Goal: Information Seeking & Learning: Learn about a topic

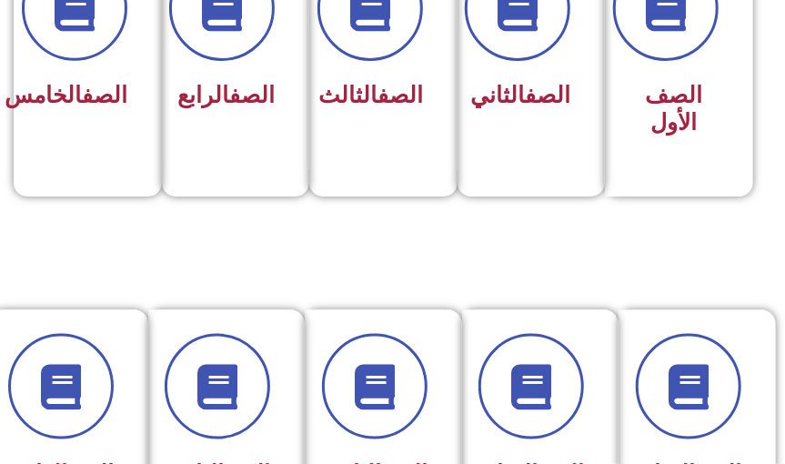
scroll to position [570, 0]
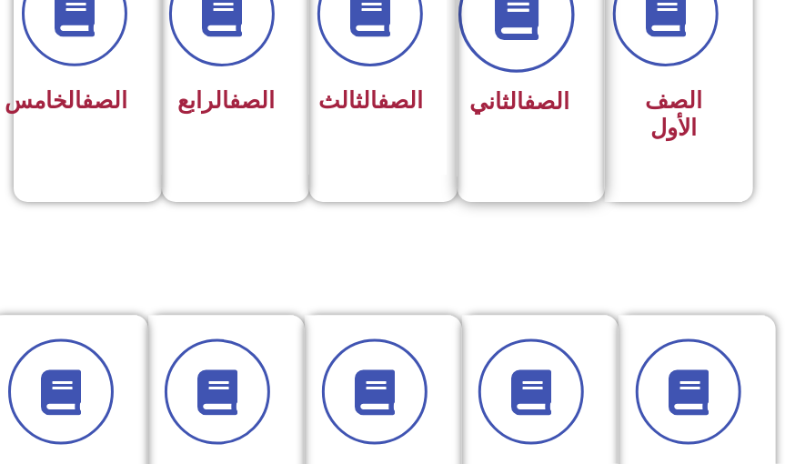
click at [507, 35] on icon at bounding box center [517, 14] width 50 height 50
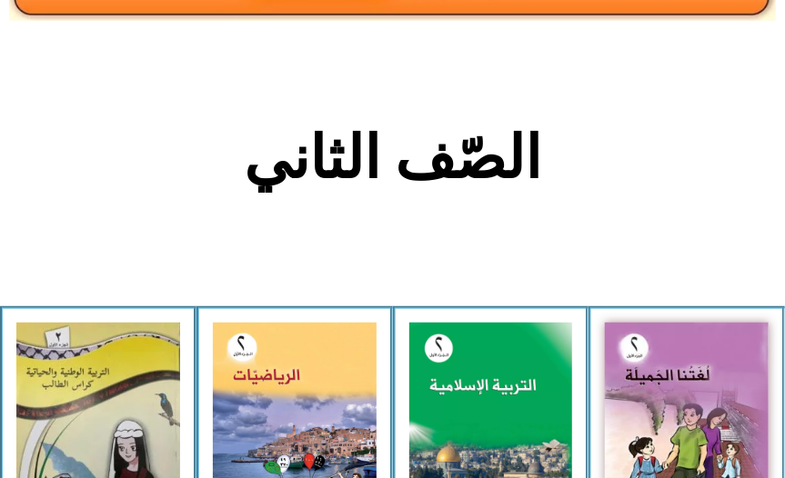
scroll to position [287, 0]
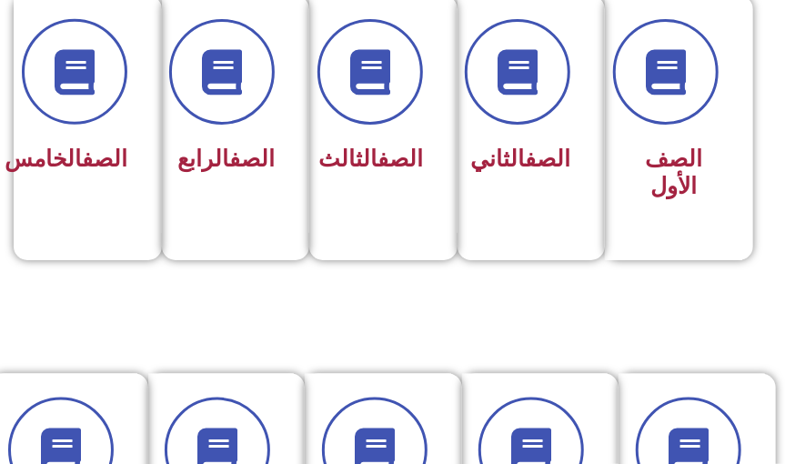
scroll to position [453, 0]
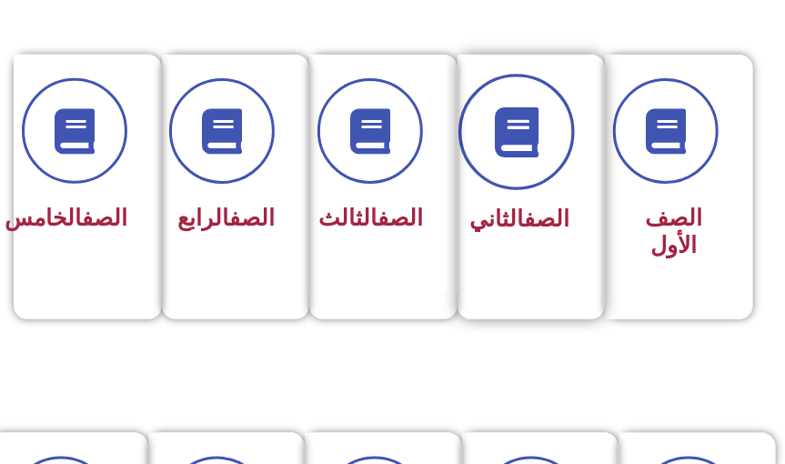
click at [531, 166] on span at bounding box center [517, 132] width 116 height 116
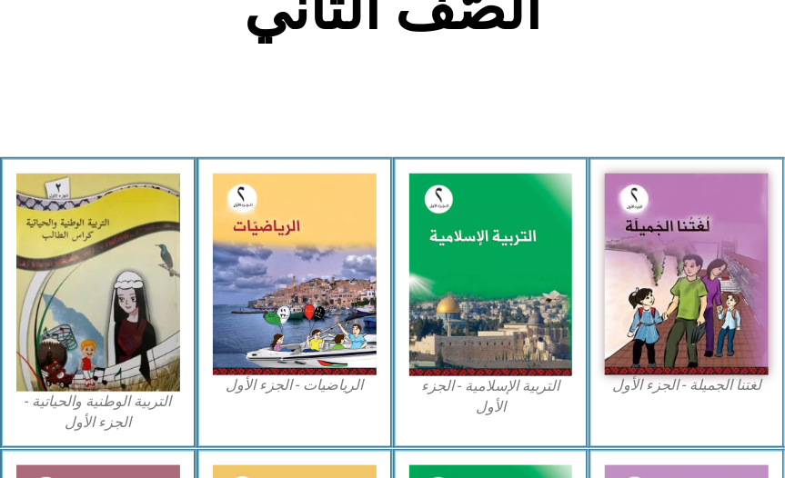
scroll to position [465, 0]
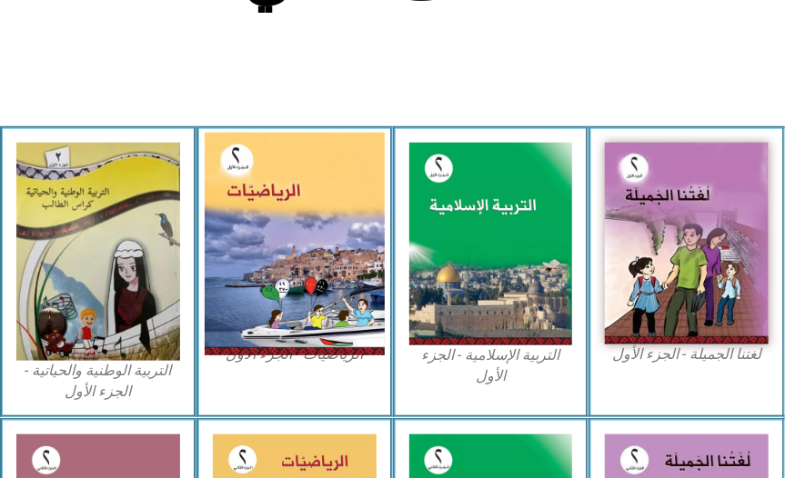
click at [342, 266] on img at bounding box center [295, 243] width 180 height 223
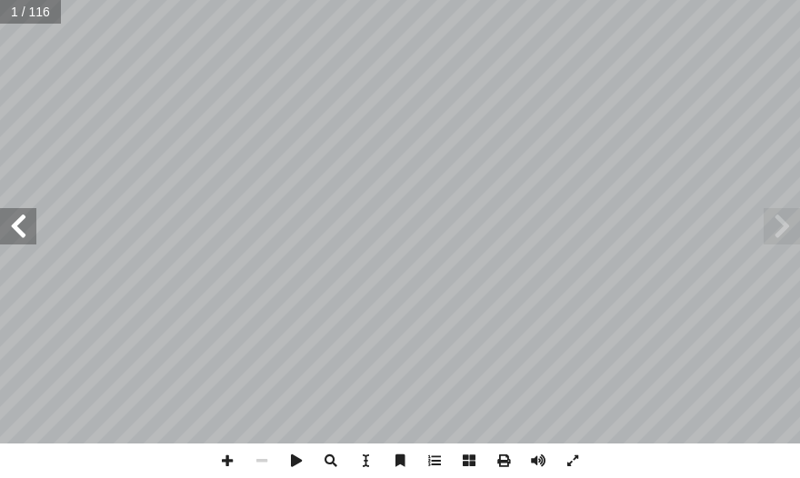
click at [25, 226] on span at bounding box center [18, 226] width 36 height 36
click at [27, 226] on span at bounding box center [18, 226] width 36 height 36
click at [27, 224] on span at bounding box center [18, 226] width 36 height 36
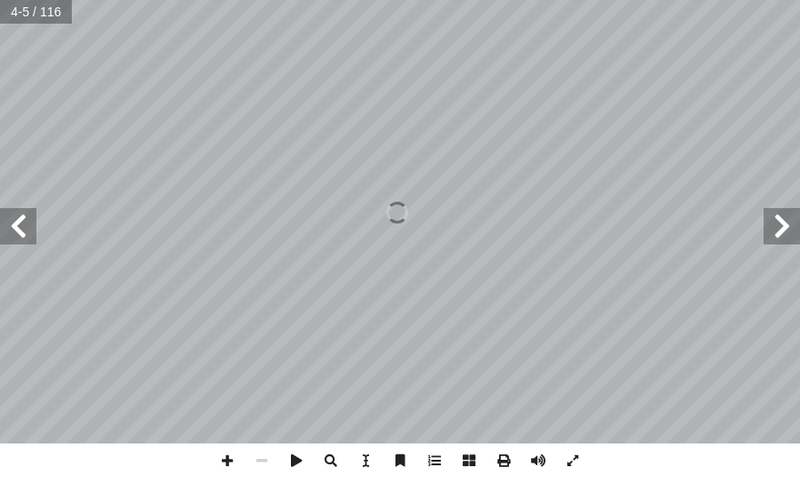
click at [27, 224] on span at bounding box center [18, 226] width 36 height 36
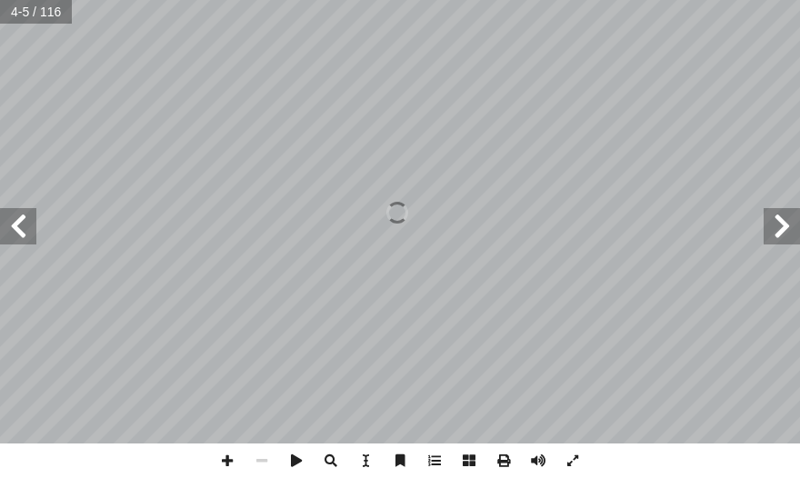
click at [27, 224] on span at bounding box center [18, 226] width 36 height 36
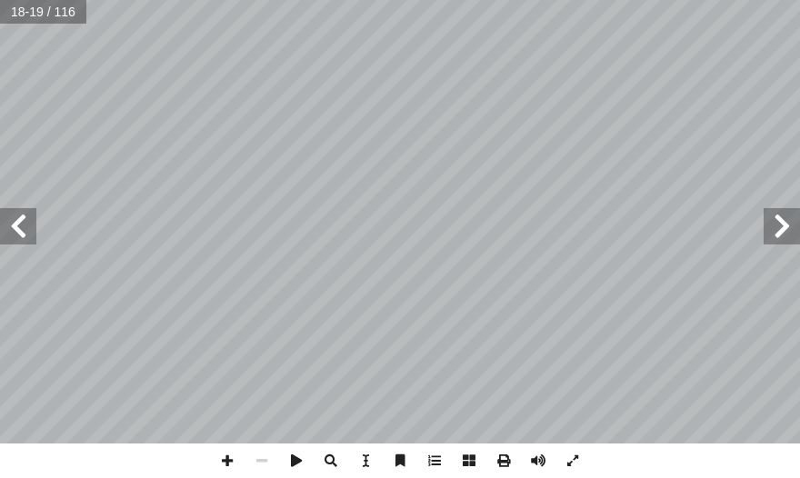
click at [27, 231] on span at bounding box center [18, 226] width 36 height 36
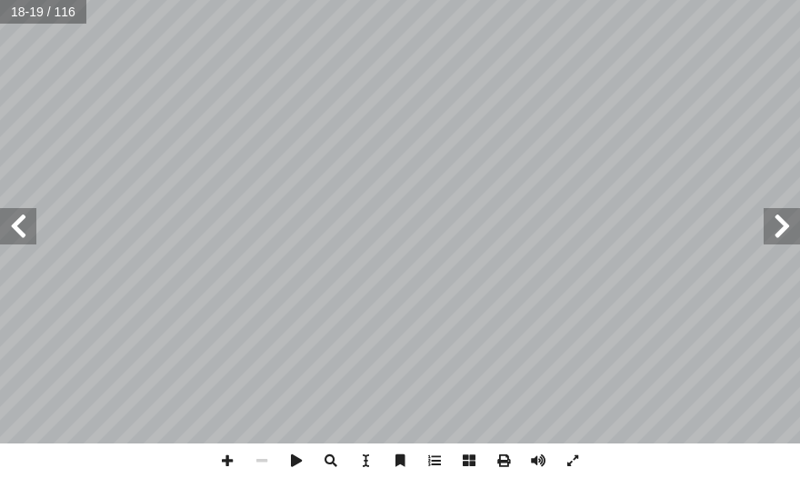
click at [27, 231] on span at bounding box center [18, 226] width 36 height 36
click at [20, 232] on span at bounding box center [18, 226] width 36 height 36
click at [22, 233] on span at bounding box center [18, 226] width 36 height 36
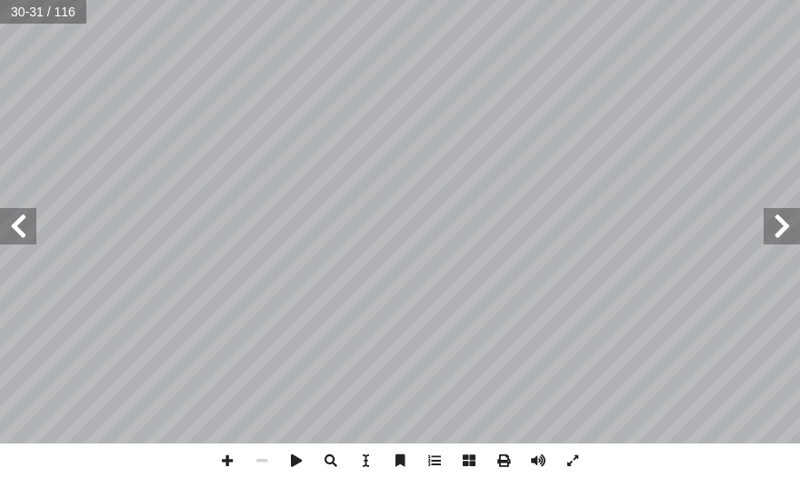
click at [22, 233] on span at bounding box center [18, 226] width 36 height 36
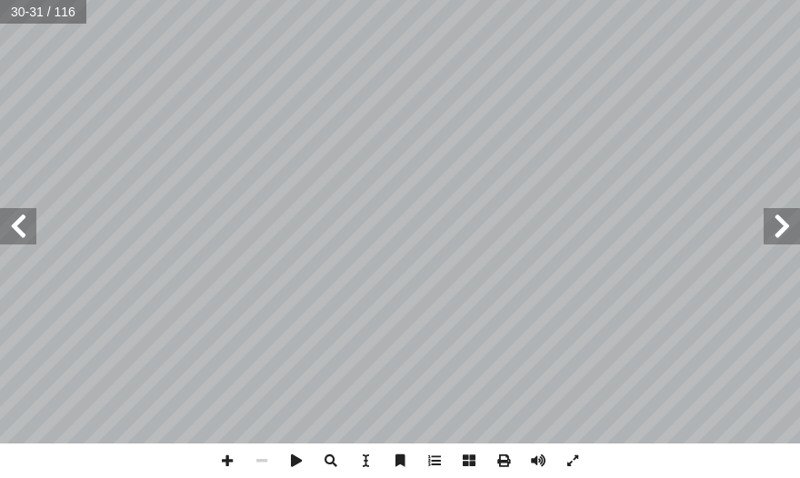
click at [22, 233] on span at bounding box center [18, 226] width 36 height 36
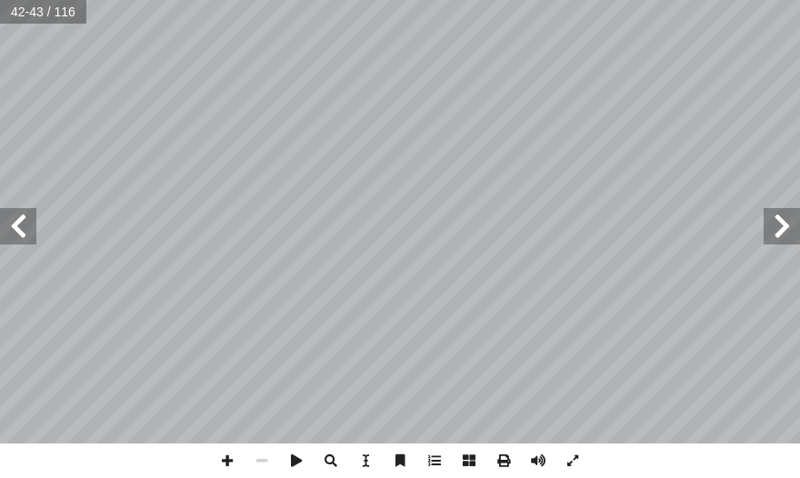
click at [788, 225] on span at bounding box center [782, 226] width 36 height 36
click at [220, 466] on span at bounding box center [227, 461] width 35 height 35
click at [232, 465] on span at bounding box center [227, 461] width 35 height 35
click at [266, 462] on span at bounding box center [262, 461] width 35 height 35
click at [234, 468] on span at bounding box center [227, 461] width 35 height 35
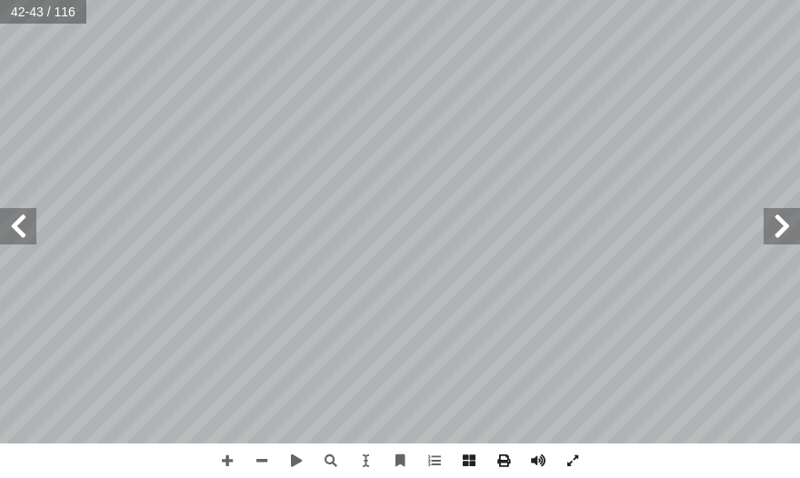
click at [20, 227] on span at bounding box center [18, 226] width 36 height 36
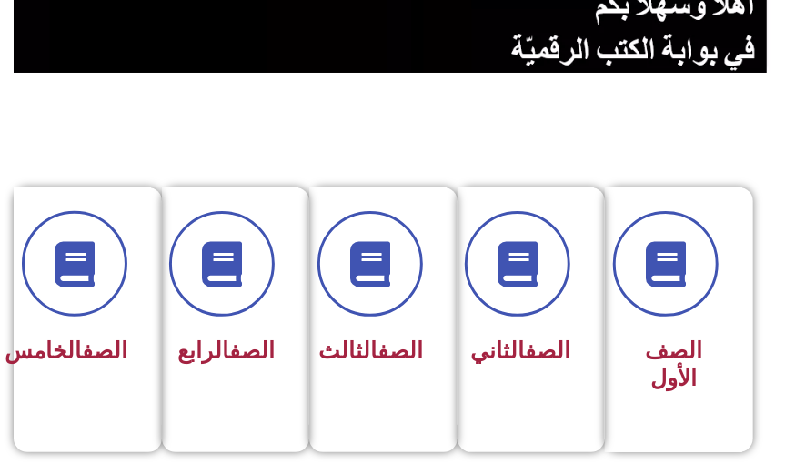
scroll to position [330, 0]
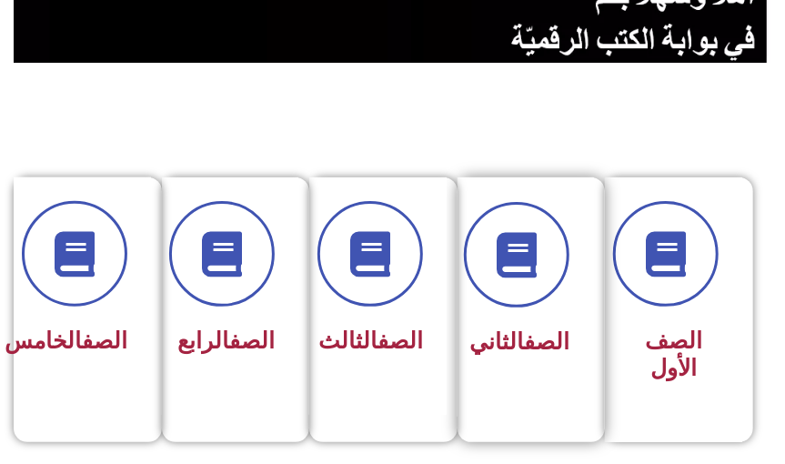
click at [540, 307] on div "الصف الثاني" at bounding box center [526, 283] width 88 height 163
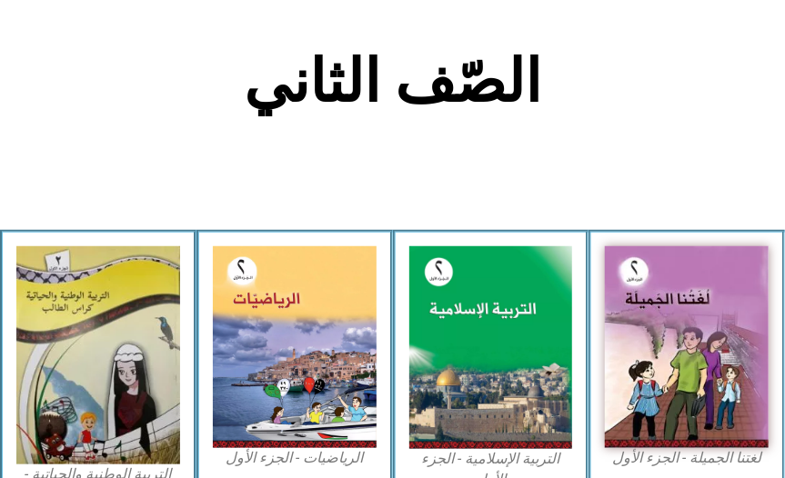
scroll to position [379, 0]
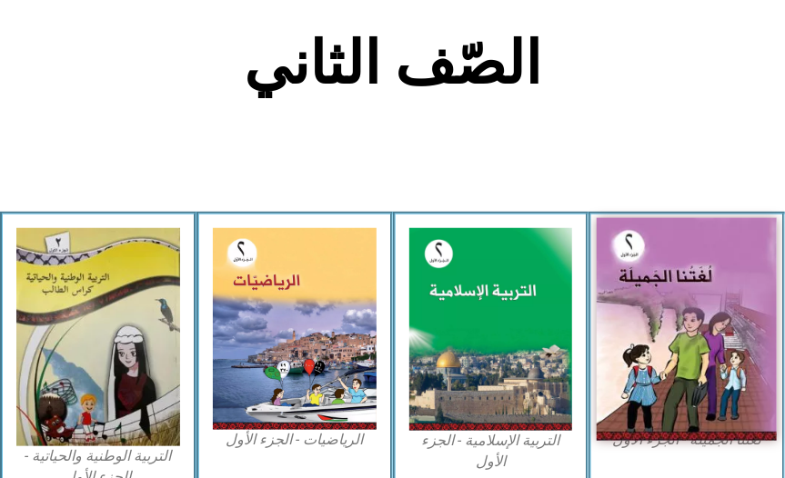
click at [666, 351] on img at bounding box center [687, 328] width 180 height 223
